Goal: Task Accomplishment & Management: Manage account settings

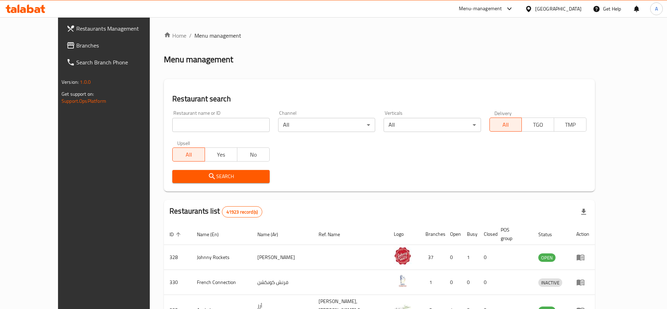
drag, startPoint x: 210, startPoint y: 137, endPoint x: 211, endPoint y: 132, distance: 5.1
click at [210, 136] on div "Upsell All Yes No" at bounding box center [221, 151] width 106 height 30
click at [215, 127] on input "search" at bounding box center [220, 125] width 97 height 14
paste input "706226"
type input "706226"
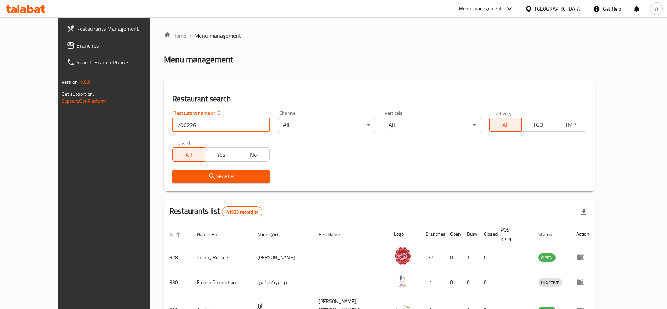
click button "Search" at bounding box center [220, 176] width 97 height 13
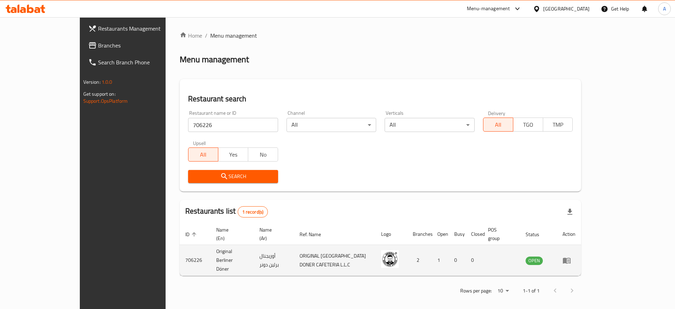
click at [582, 254] on td "enhanced table" at bounding box center [569, 260] width 24 height 31
click at [571, 256] on icon "enhanced table" at bounding box center [567, 260] width 8 height 8
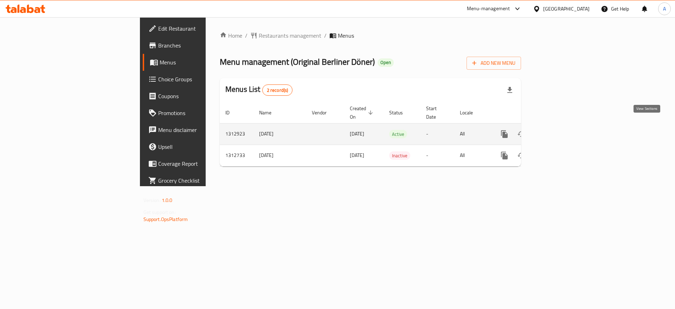
click at [560, 130] on icon "enhanced table" at bounding box center [555, 134] width 8 height 8
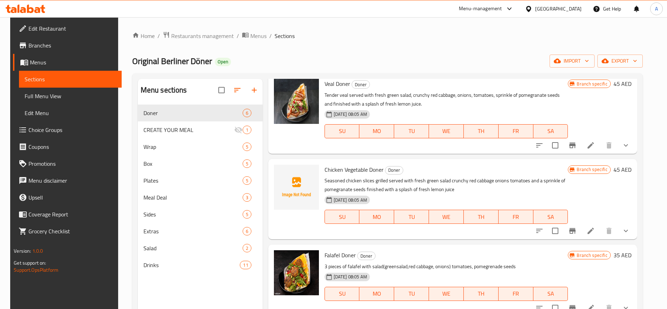
scroll to position [106, 0]
click at [594, 228] on icon at bounding box center [591, 230] width 8 height 8
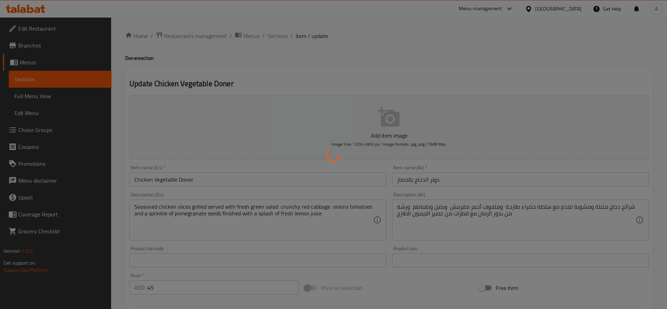
type input "صلصة"
type input "1"
type input "3"
type input "Extra Topping"
type input "0"
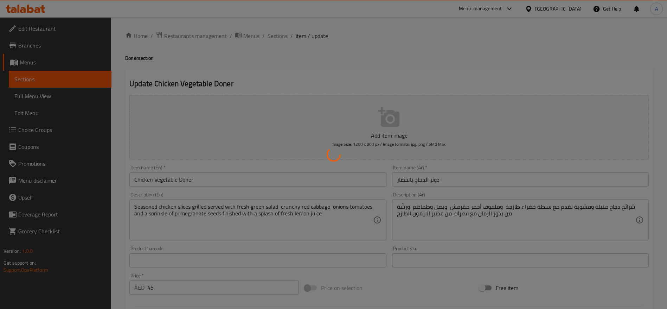
type input "1"
type input "إختيارك من لحم إضافي"
type input "0"
type input "1"
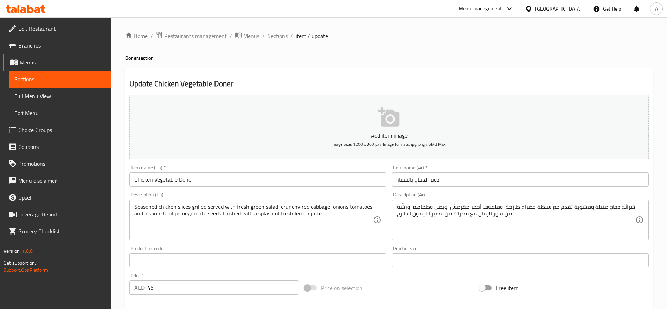
click at [163, 178] on input "Chicken Vegetable Doner" at bounding box center [257, 179] width 257 height 14
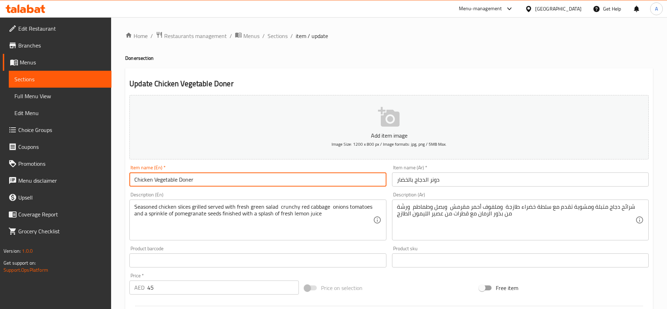
click at [163, 178] on input "Chicken Vegetable Doner" at bounding box center [257, 179] width 257 height 14
type input "Chicken Doner"
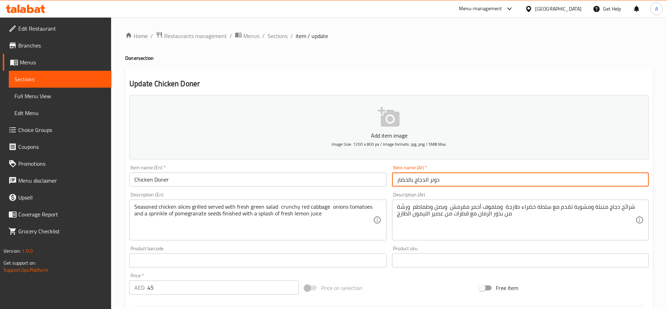
click at [410, 180] on input "دونر الدجاج بالخضار" at bounding box center [520, 179] width 257 height 14
click at [409, 179] on input "دونر الدجاج بالخضار" at bounding box center [520, 179] width 257 height 14
type input "دونر الدجاج"
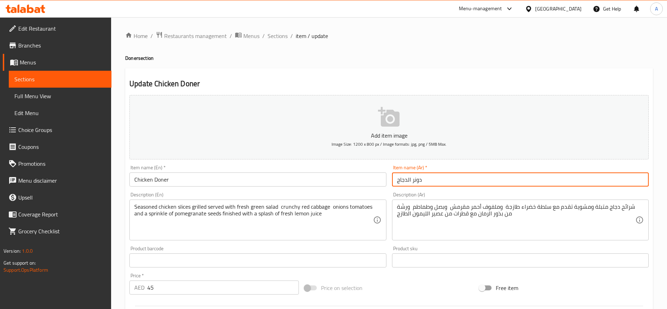
click at [377, 131] on p "Add item image" at bounding box center [389, 135] width 498 height 8
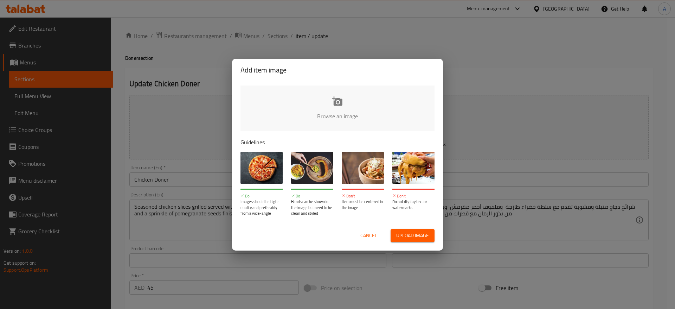
click at [406, 236] on span "Upload image" at bounding box center [412, 235] width 33 height 9
type input "C:\fakepath\mmw_638828209173197758 (1).jpg"
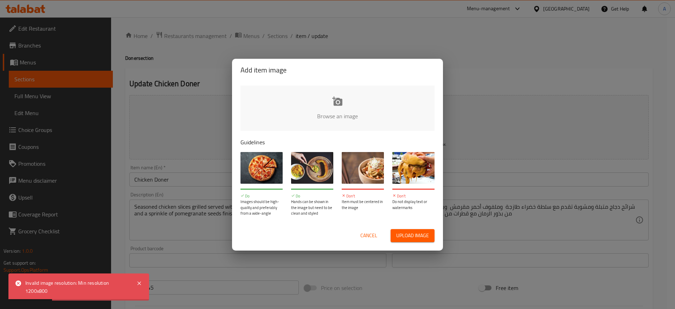
click at [366, 236] on span "Cancel" at bounding box center [369, 235] width 17 height 9
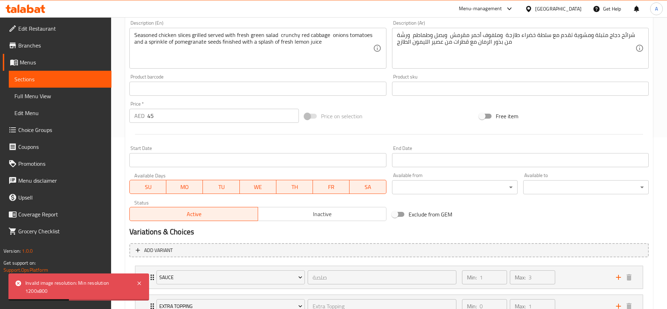
scroll to position [258, 0]
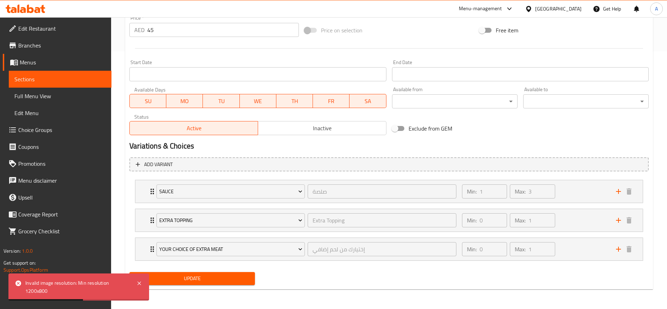
click at [220, 274] on span "Update" at bounding box center [192, 278] width 114 height 9
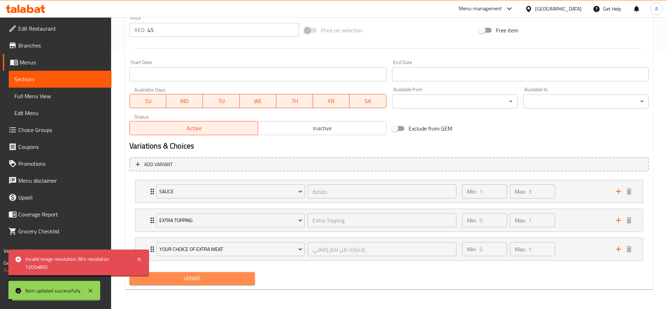
click at [212, 278] on span "Update" at bounding box center [192, 278] width 114 height 9
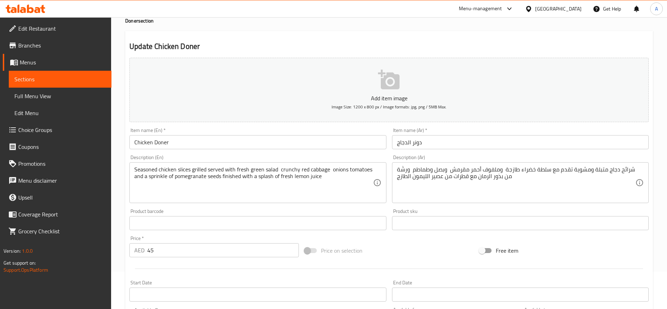
scroll to position [0, 0]
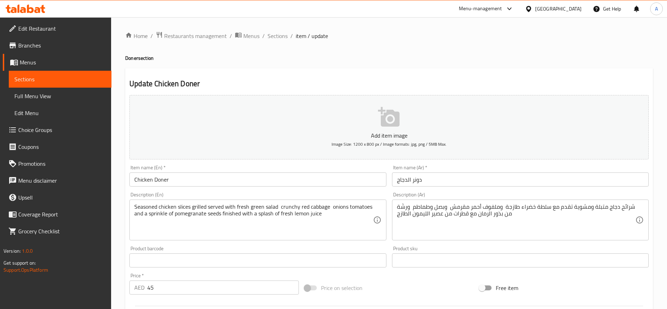
click at [393, 128] on icon "button" at bounding box center [389, 117] width 23 height 23
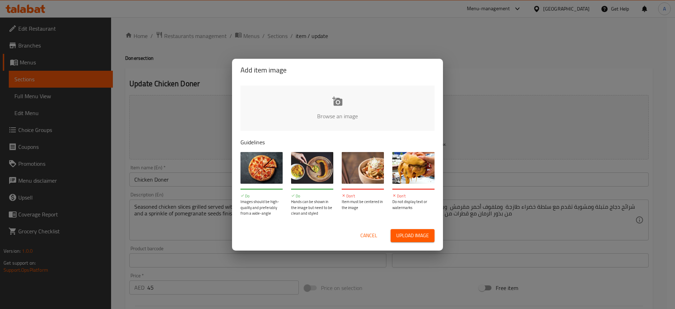
click at [335, 95] on input "file" at bounding box center [576, 118] width 670 height 66
type input "C:\fakepath\mmw_638828209173197758 (2).jpg"
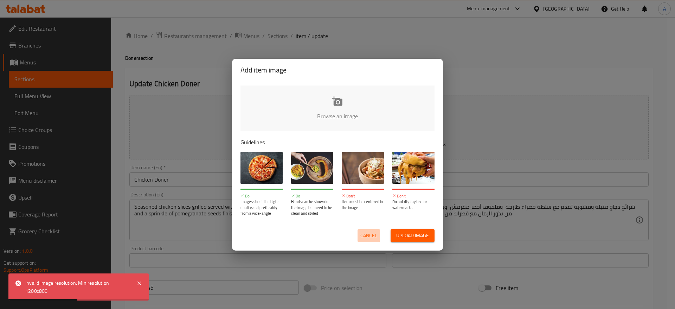
click at [368, 236] on span "Cancel" at bounding box center [369, 235] width 17 height 9
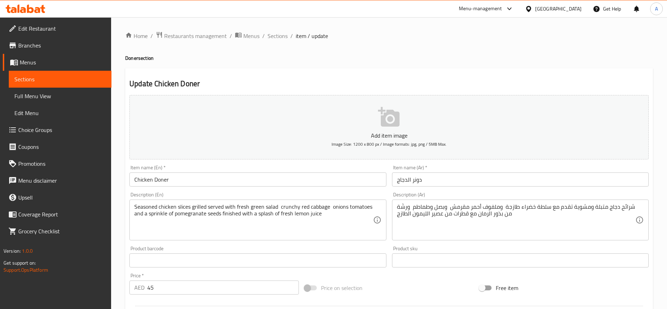
click at [37, 6] on icon at bounding box center [26, 9] width 40 height 8
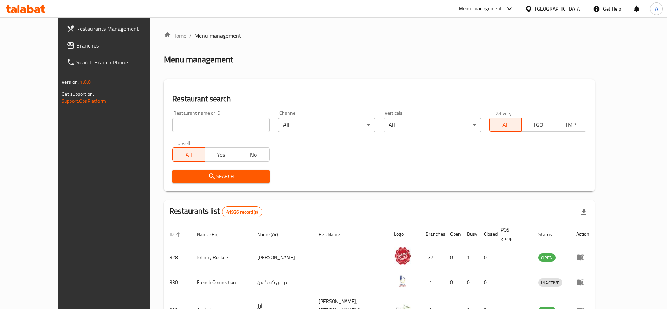
click at [191, 127] on input "search" at bounding box center [220, 125] width 97 height 14
paste input "696745"
type input "696745"
click button "Search" at bounding box center [220, 176] width 97 height 13
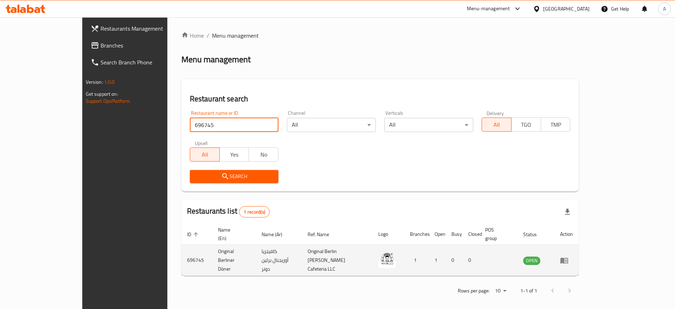
click at [568, 258] on icon "enhanced table" at bounding box center [565, 261] width 8 height 6
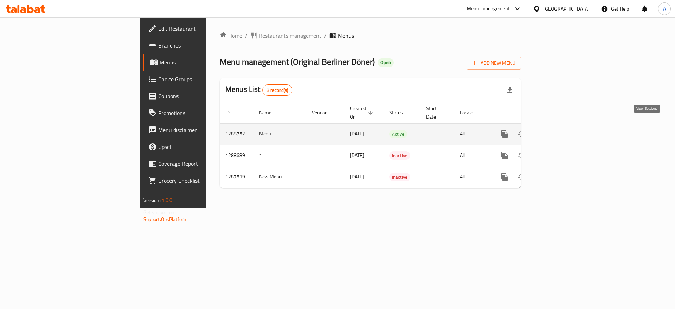
click at [564, 126] on link "enhanced table" at bounding box center [555, 134] width 17 height 17
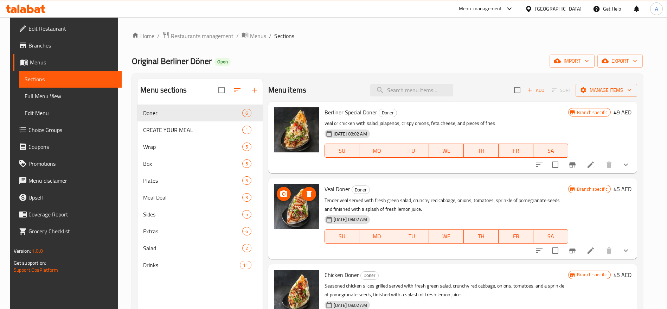
scroll to position [106, 0]
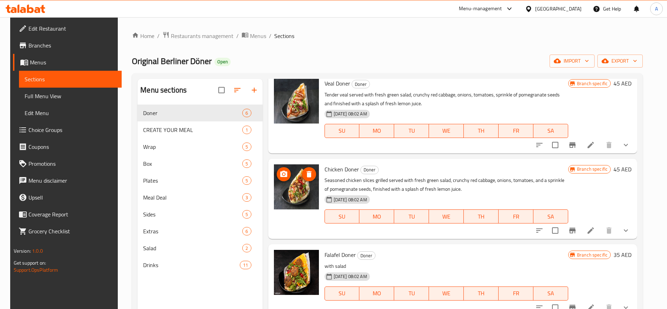
click at [297, 189] on img at bounding box center [296, 186] width 45 height 45
click at [293, 191] on img at bounding box center [296, 186] width 45 height 45
click at [361, 17] on div "Menu-management [GEOGRAPHIC_DATA] Get Help A" at bounding box center [333, 8] width 667 height 17
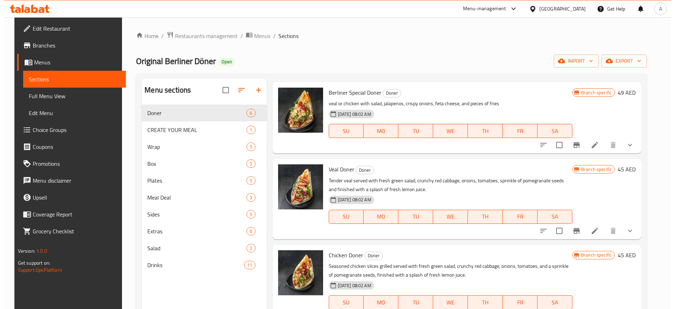
scroll to position [0, 0]
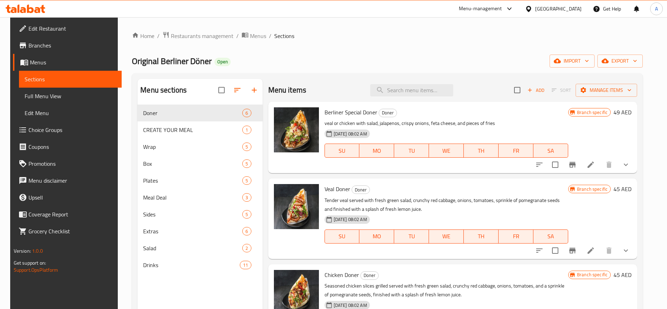
click at [40, 62] on span "Menus" at bounding box center [73, 62] width 86 height 8
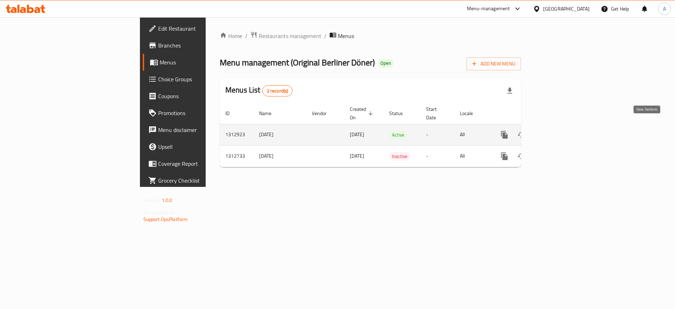
click at [564, 127] on link "enhanced table" at bounding box center [555, 134] width 17 height 17
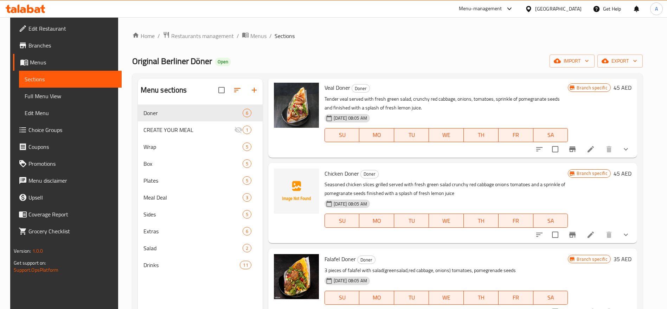
scroll to position [82, 0]
